Goal: Task Accomplishment & Management: Use online tool/utility

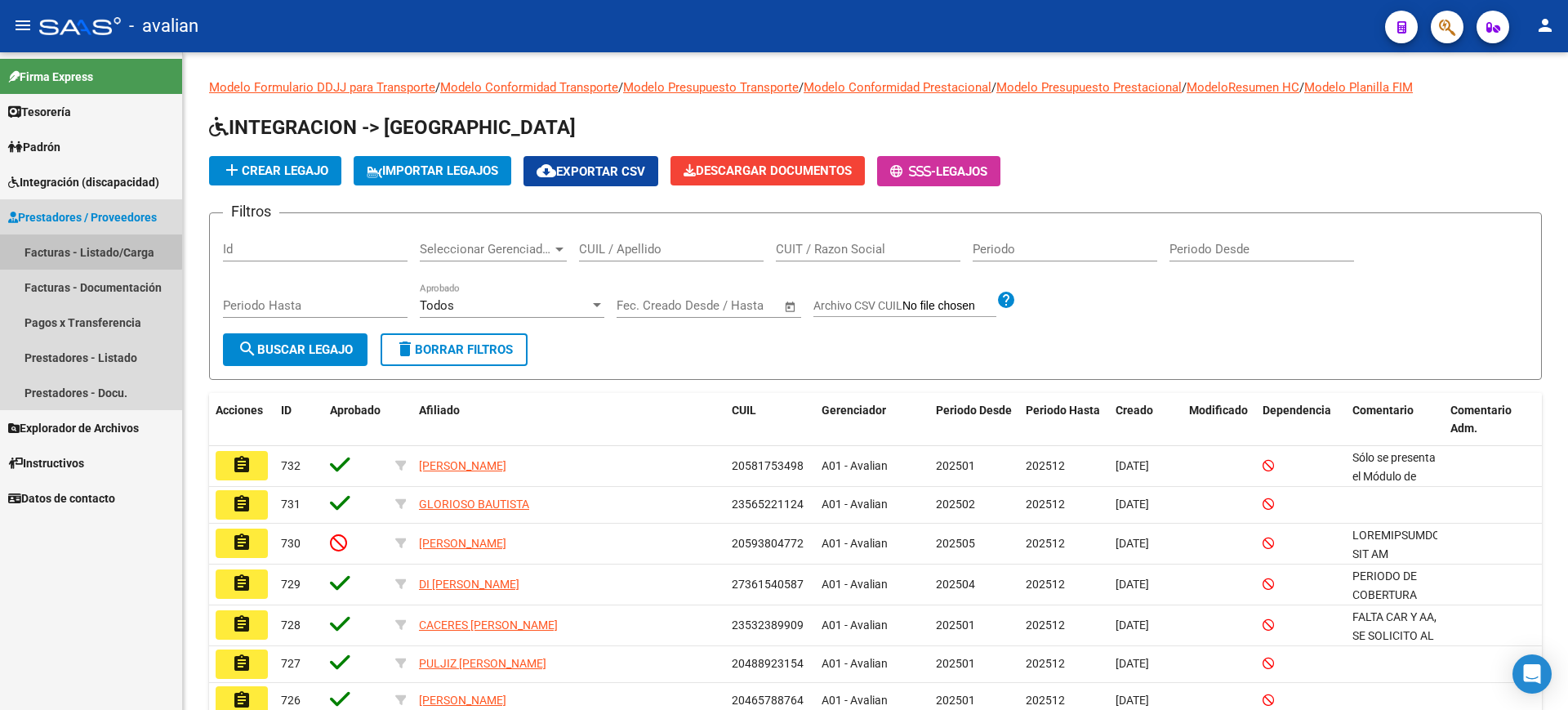
click at [58, 249] on link "Facturas - Listado/Carga" at bounding box center [90, 252] width 182 height 35
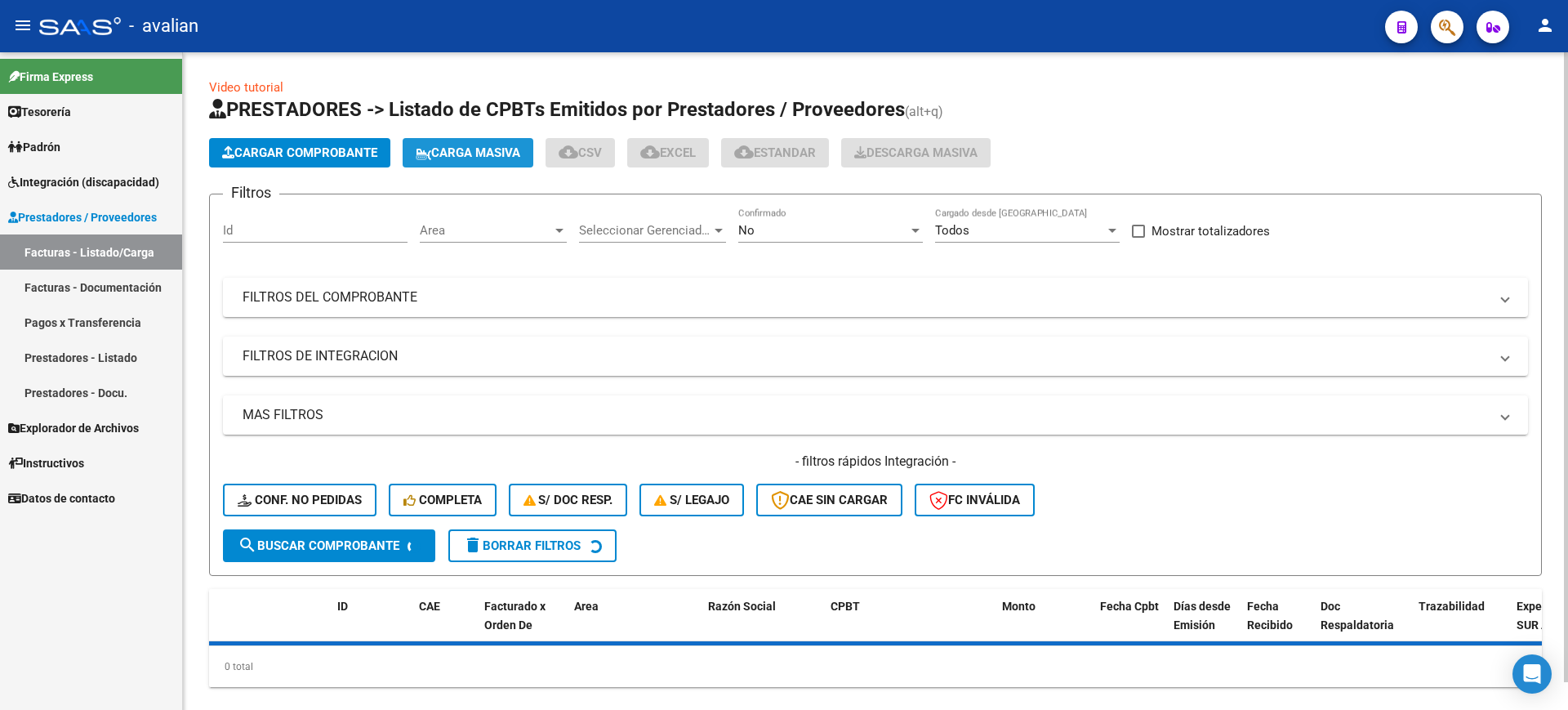
click at [475, 152] on span "Carga Masiva" at bounding box center [467, 153] width 105 height 15
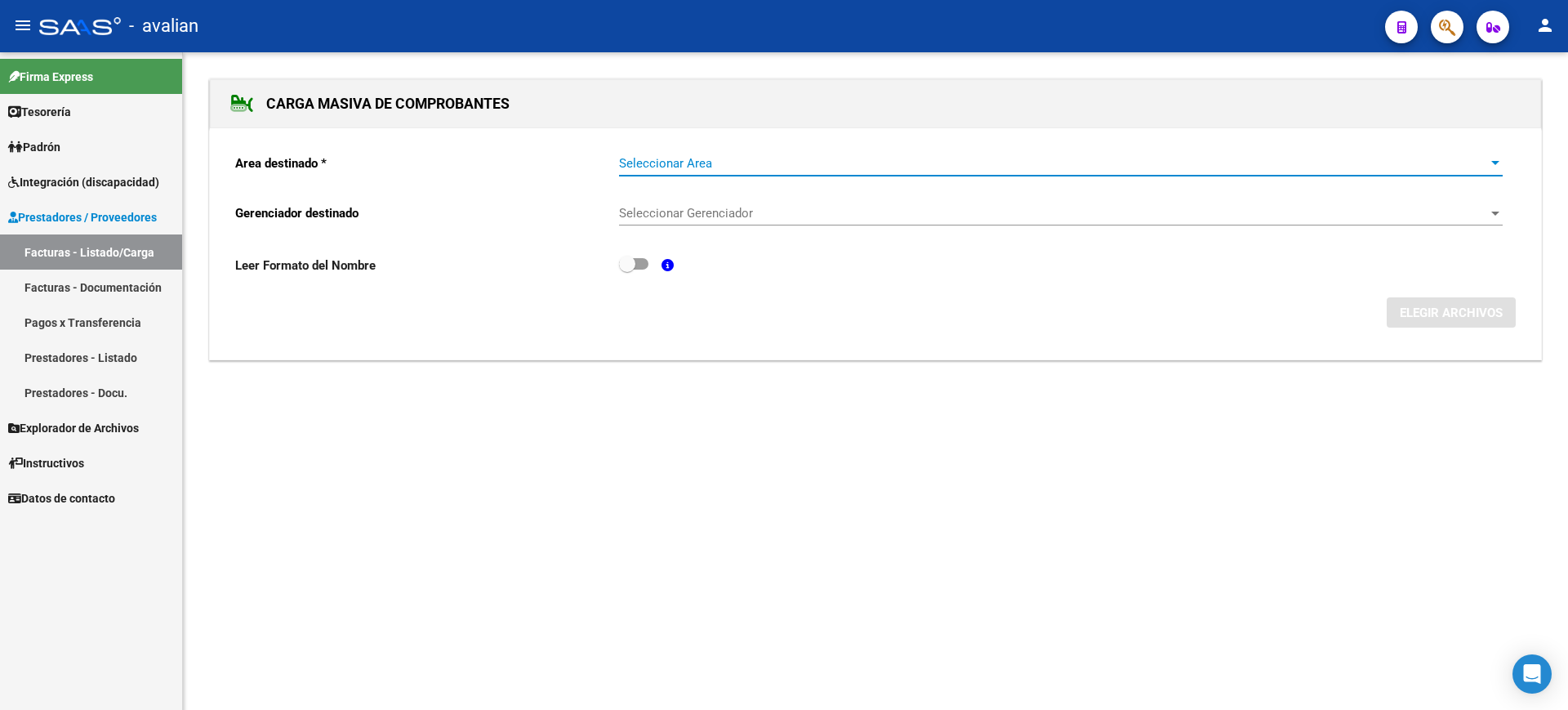
click at [787, 168] on span "Seleccionar Area" at bounding box center [1054, 164] width 869 height 15
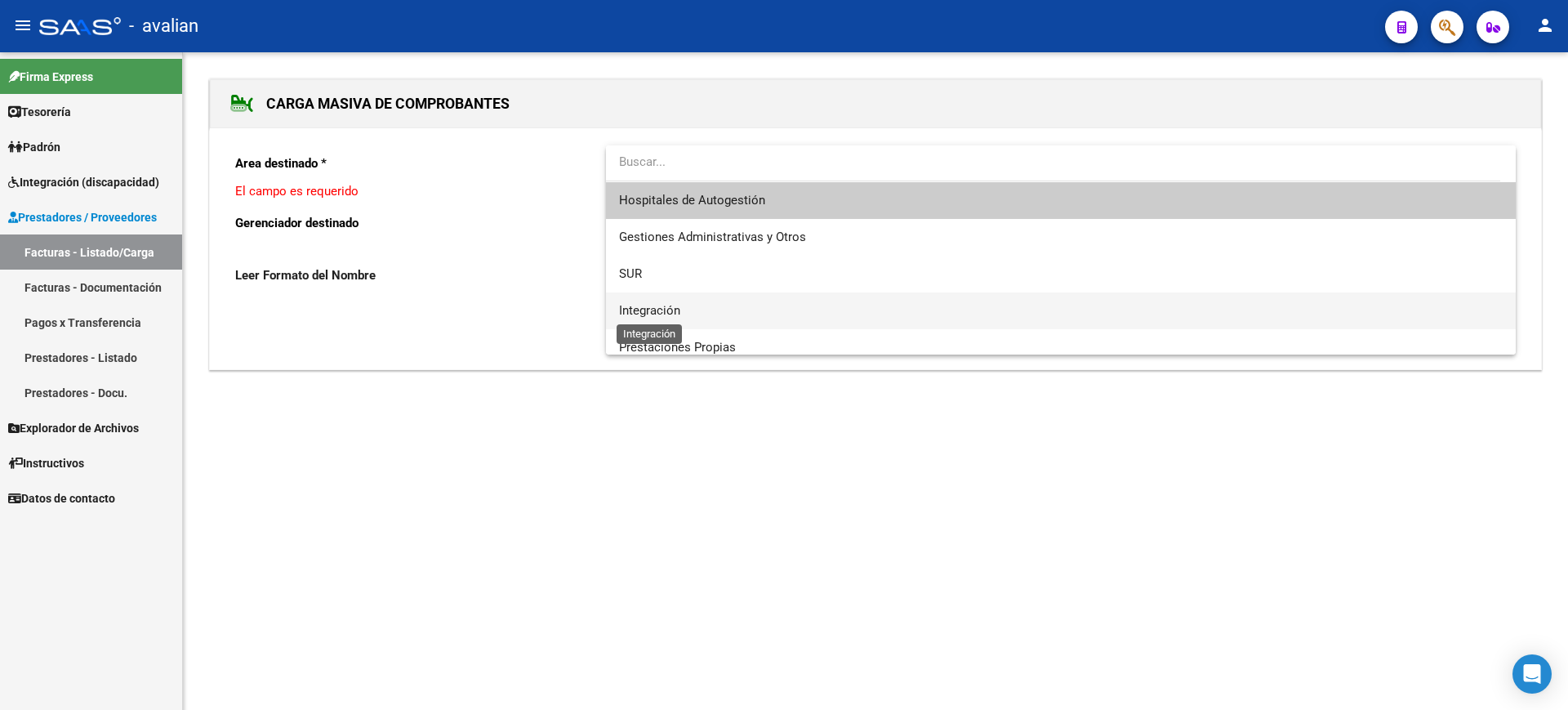
click at [668, 305] on span "Integración" at bounding box center [649, 311] width 61 height 15
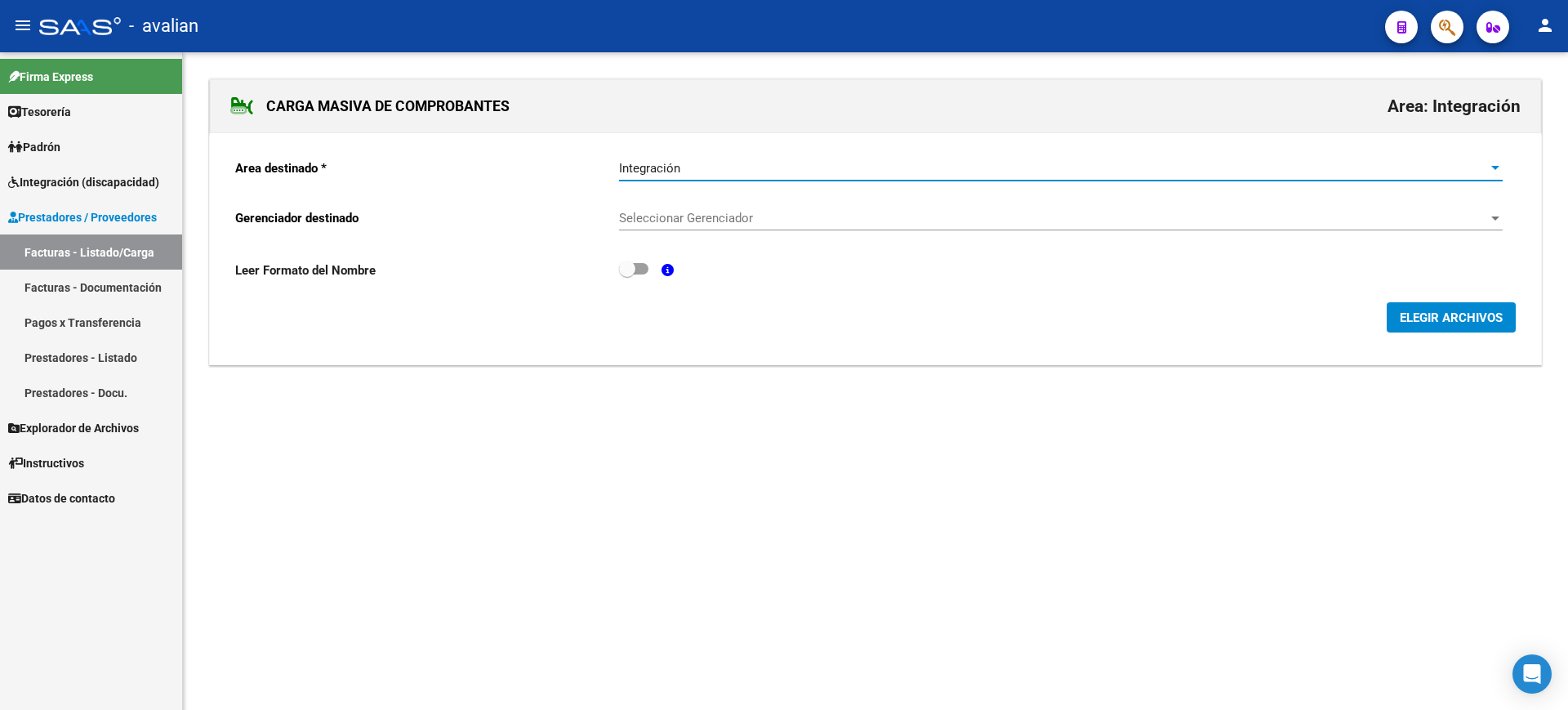
click at [707, 214] on span "Seleccionar Gerenciador" at bounding box center [1054, 219] width 869 height 15
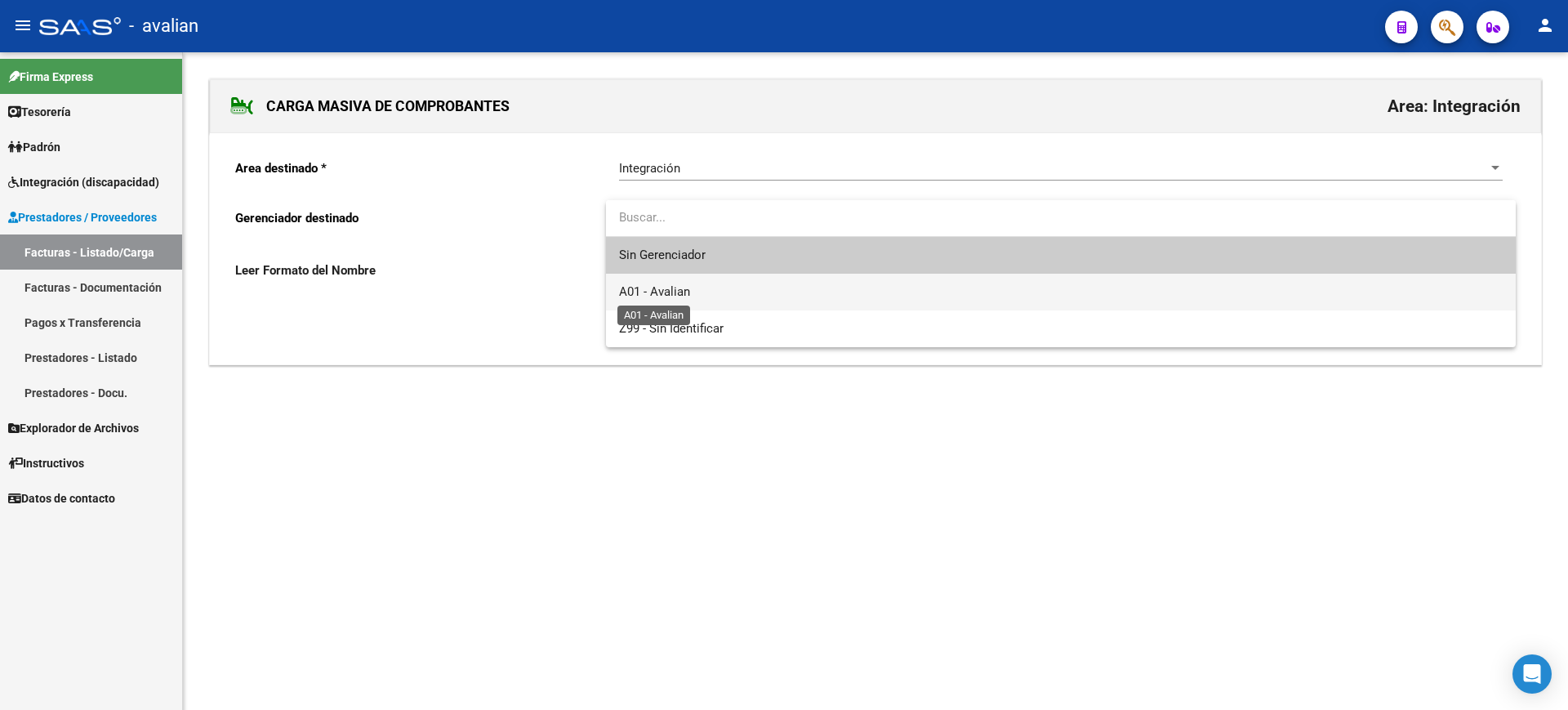
click at [665, 289] on span "A01 - Avalian" at bounding box center [654, 292] width 71 height 15
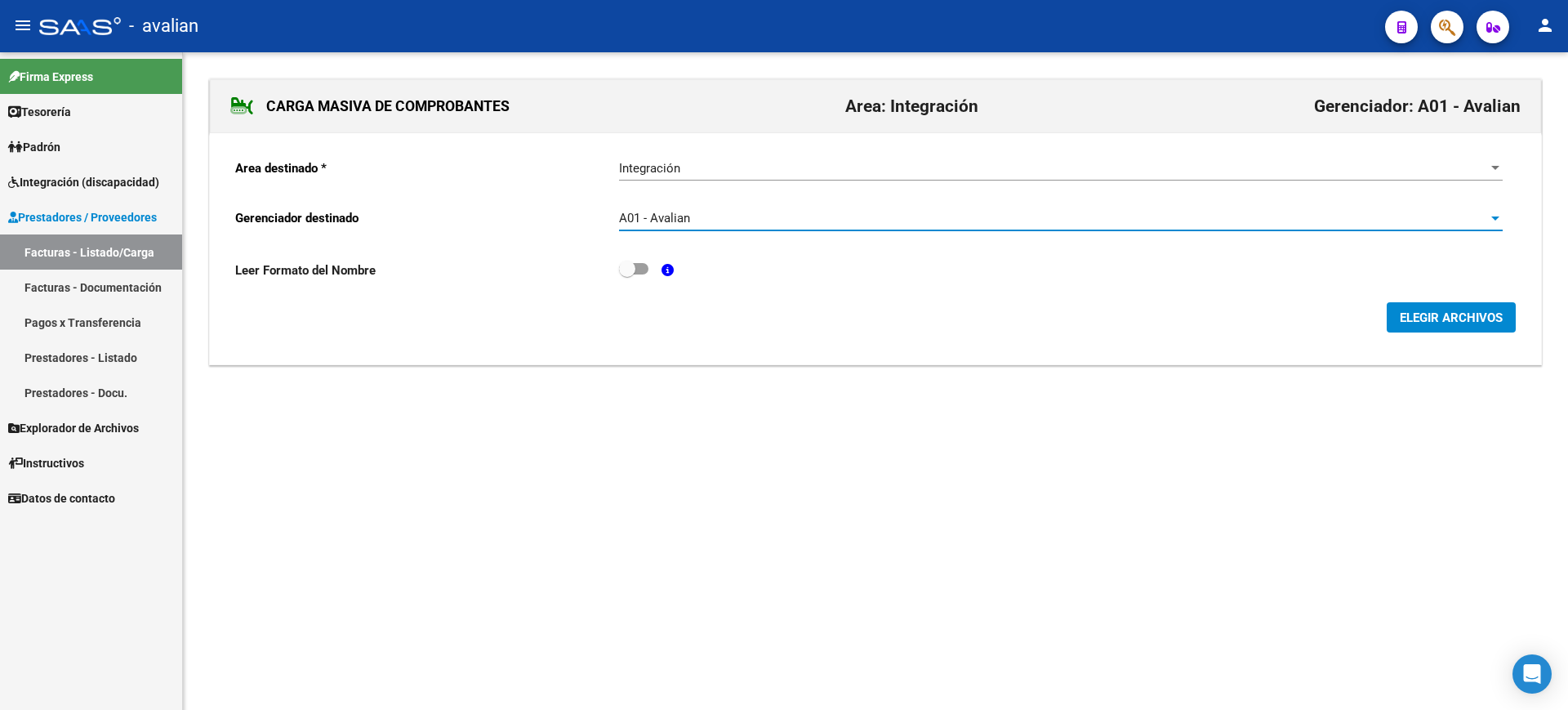
click at [639, 266] on span at bounding box center [633, 269] width 29 height 11
click at [628, 274] on input "checkbox" at bounding box center [627, 274] width 1 height 1
checkbox input "true"
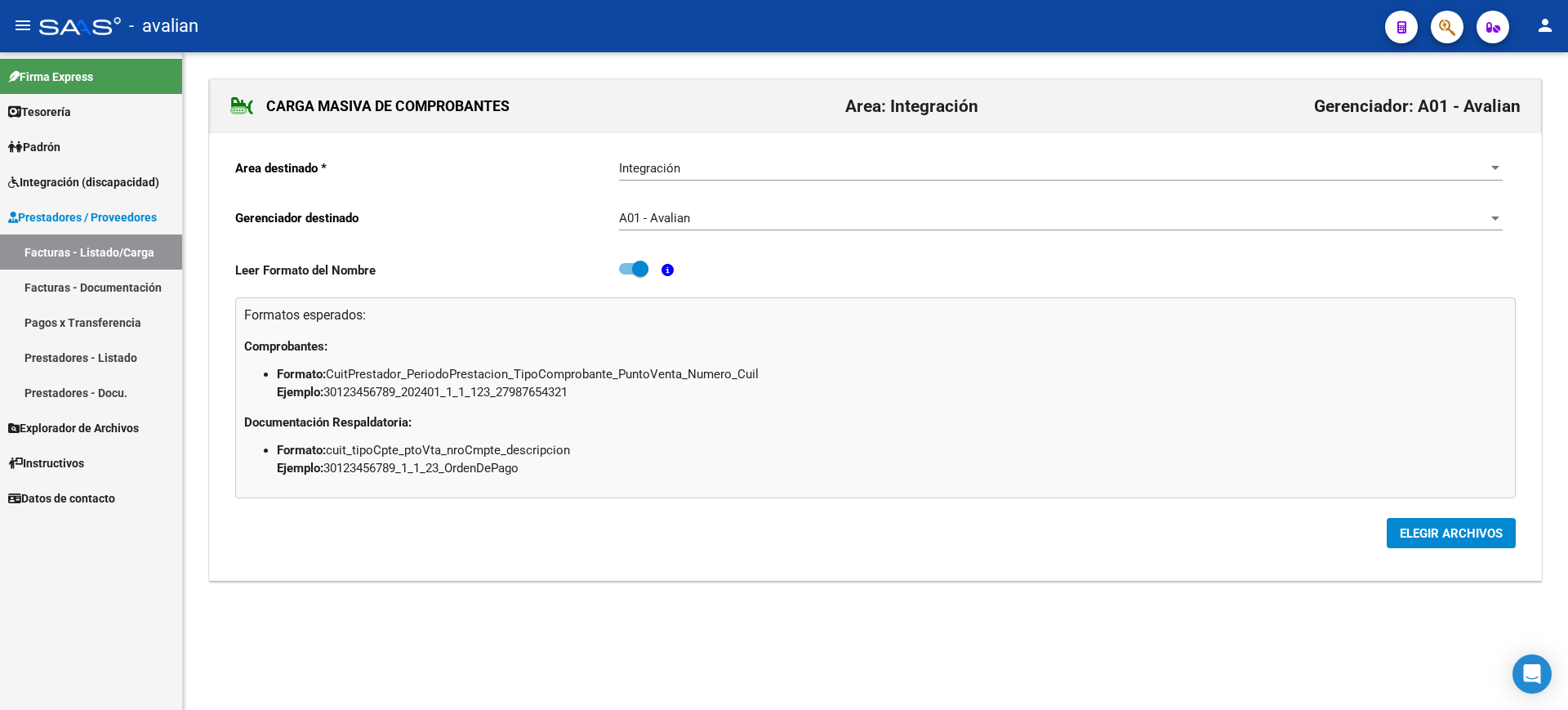
click at [1459, 535] on span "ELEGIR ARCHIVOS" at bounding box center [1450, 534] width 103 height 15
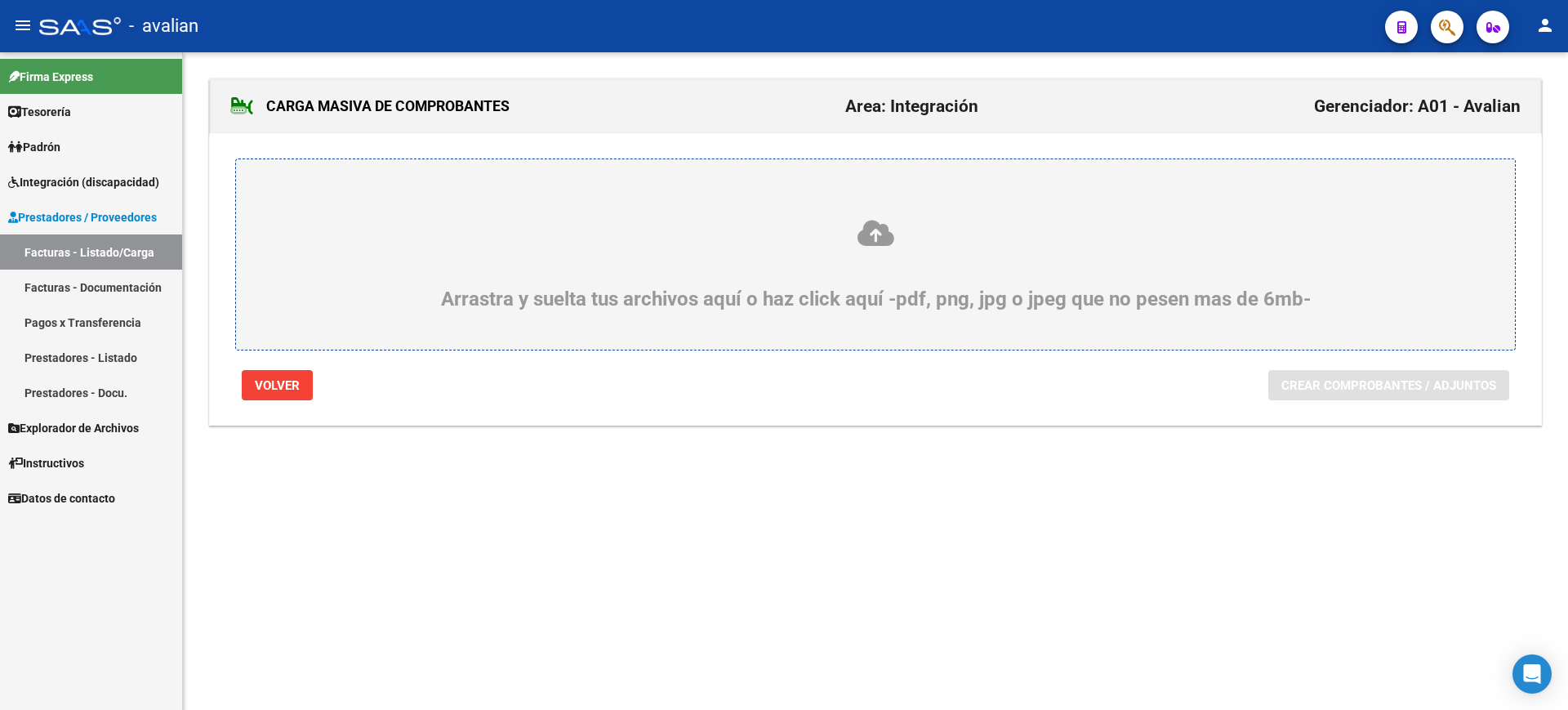
click at [873, 233] on icon at bounding box center [875, 233] width 1200 height 30
click at [0, 0] on input "Arrastra y suelta tus archivos aquí o haz click aquí -pdf, png, jpg o jpeg que …" at bounding box center [0, 0] width 0 height 0
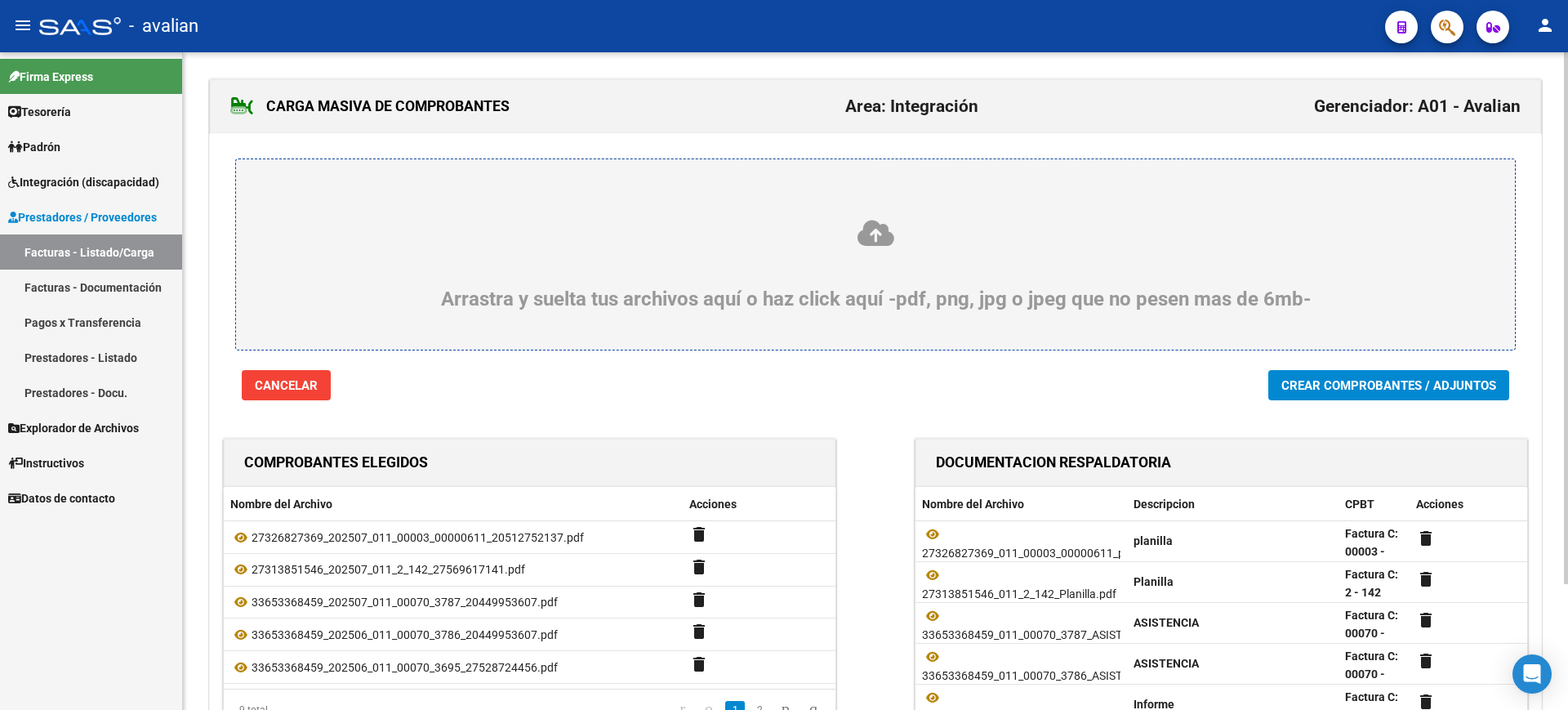
click at [1376, 379] on span "Crear Comprobantes / Adjuntos" at bounding box center [1389, 386] width 215 height 15
